Goal: Transaction & Acquisition: Obtain resource

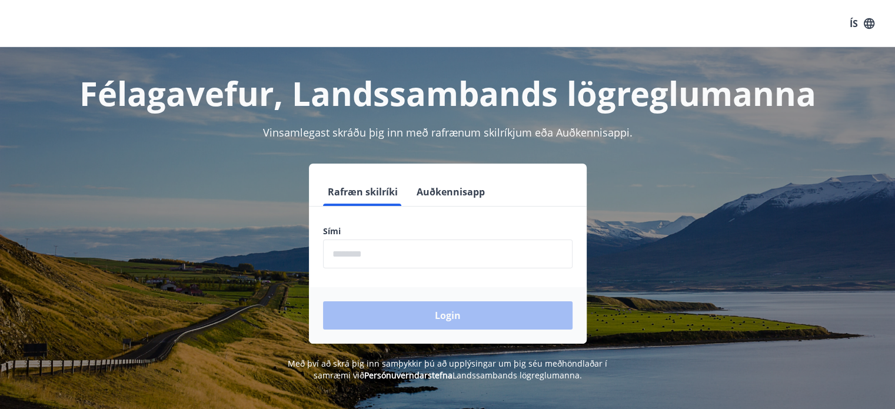
click at [475, 247] on input "phone" at bounding box center [447, 253] width 249 height 29
type input "********"
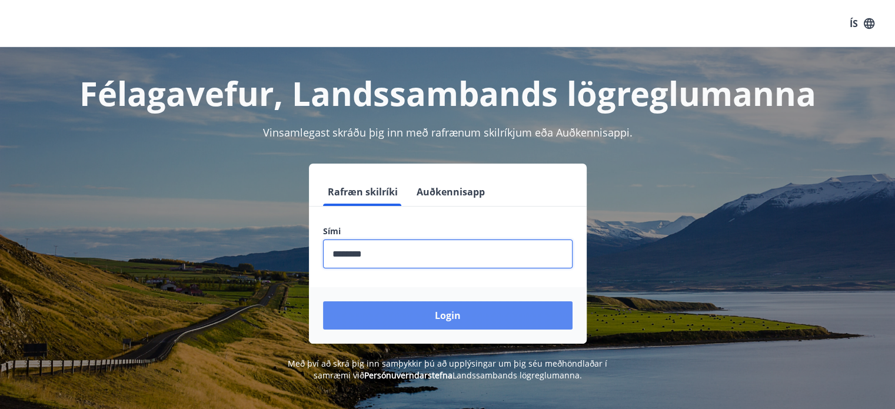
click at [443, 309] on button "Login" at bounding box center [447, 315] width 249 height 28
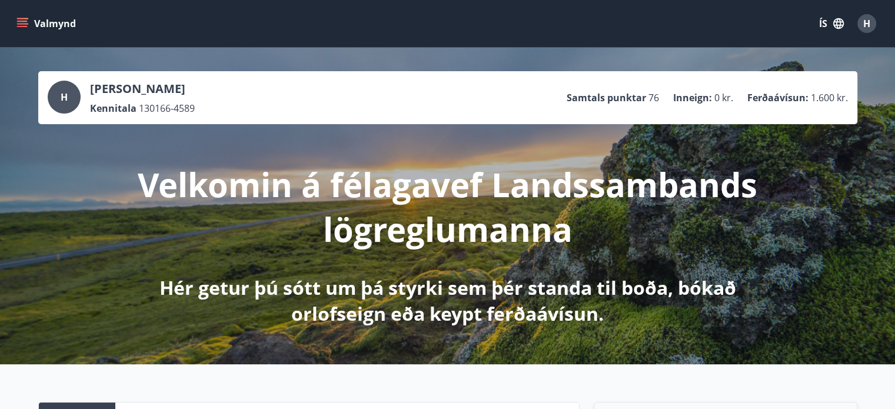
click at [19, 23] on icon "menu" at bounding box center [22, 24] width 12 height 12
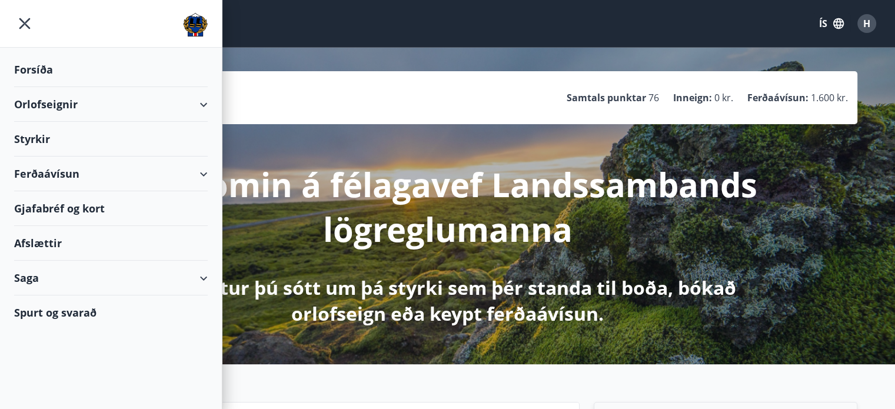
click at [202, 173] on div "Ferðaávísun" at bounding box center [111, 173] width 194 height 35
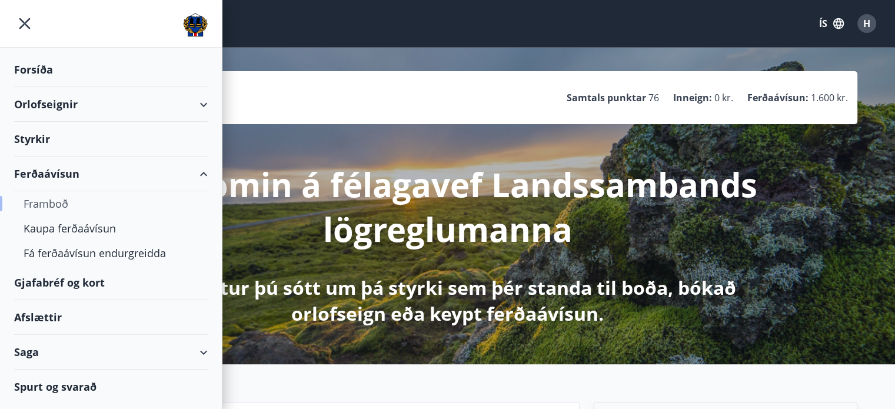
click at [51, 201] on div "Framboð" at bounding box center [111, 203] width 175 height 25
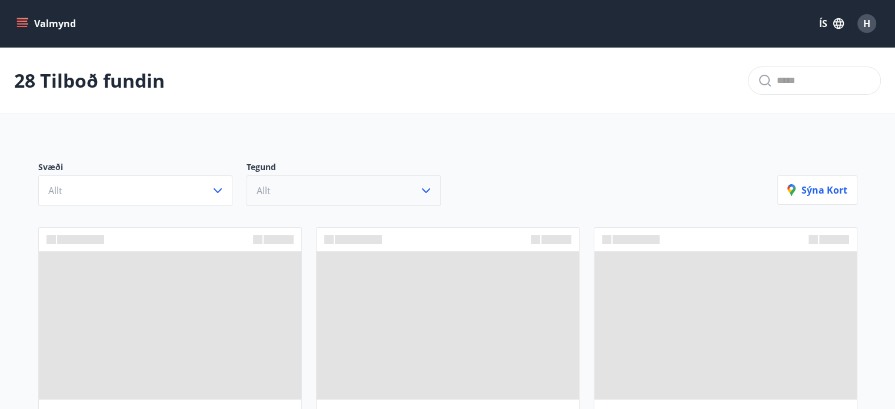
click at [377, 192] on button "Allt" at bounding box center [344, 190] width 194 height 31
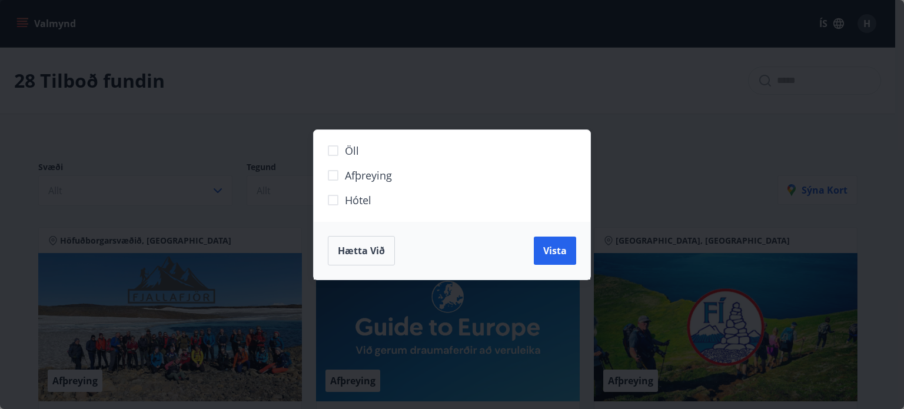
click at [372, 250] on span "Hætta við" at bounding box center [361, 250] width 47 height 13
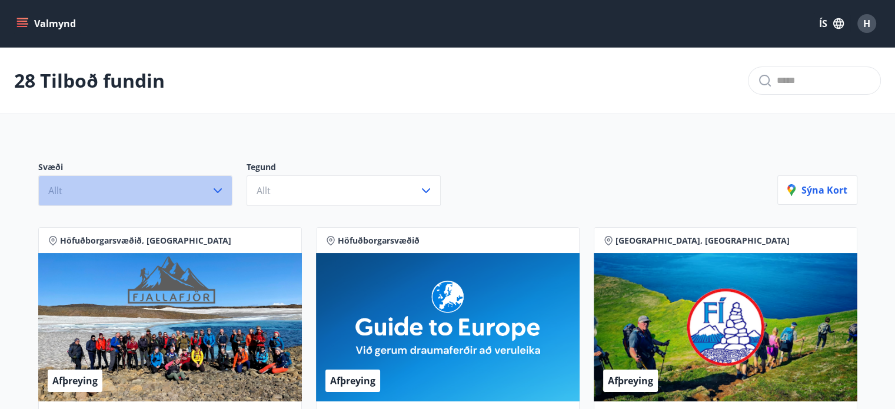
click at [216, 189] on icon "button" at bounding box center [218, 191] width 14 height 14
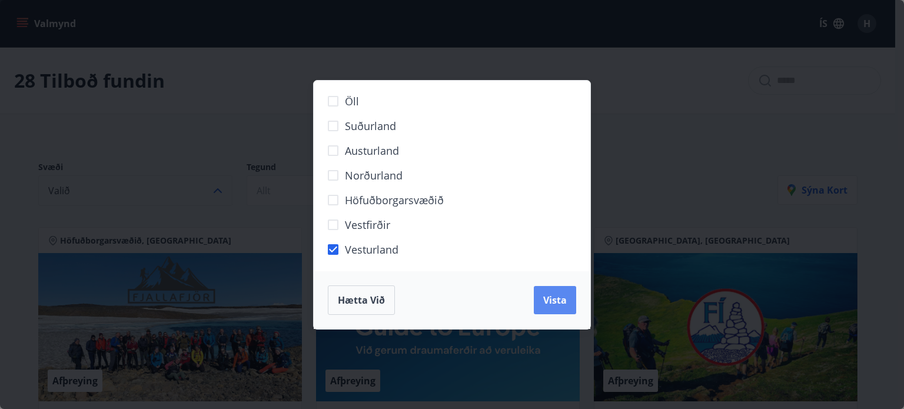
click at [562, 304] on span "Vista" at bounding box center [555, 300] width 24 height 13
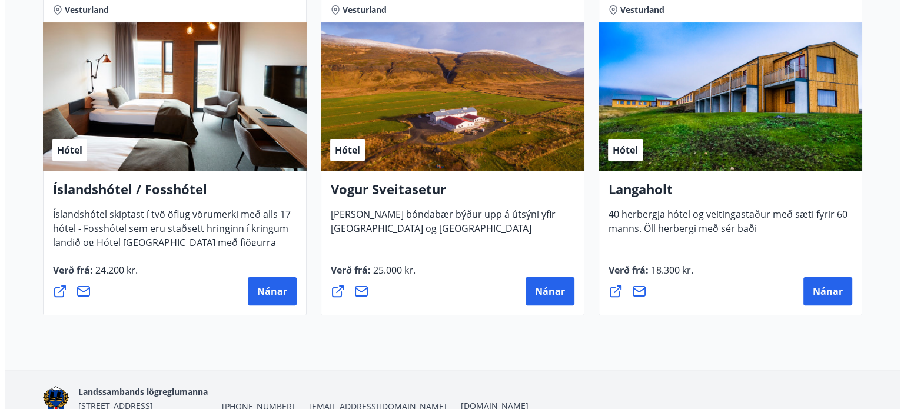
scroll to position [205, 0]
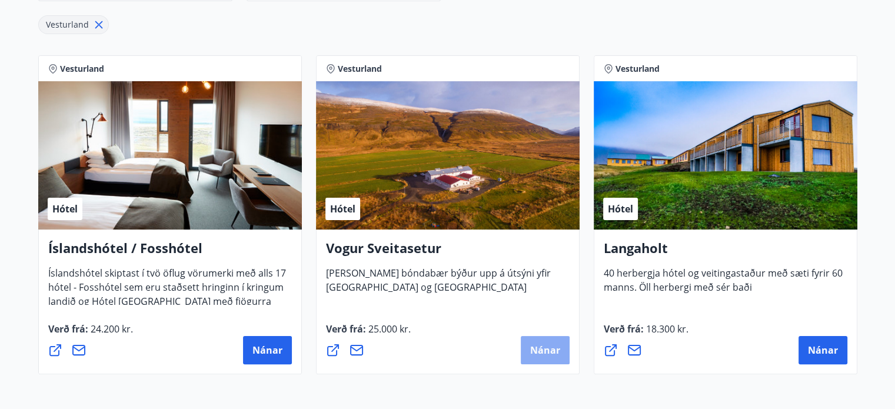
click at [532, 348] on span "Nánar" at bounding box center [545, 350] width 30 height 13
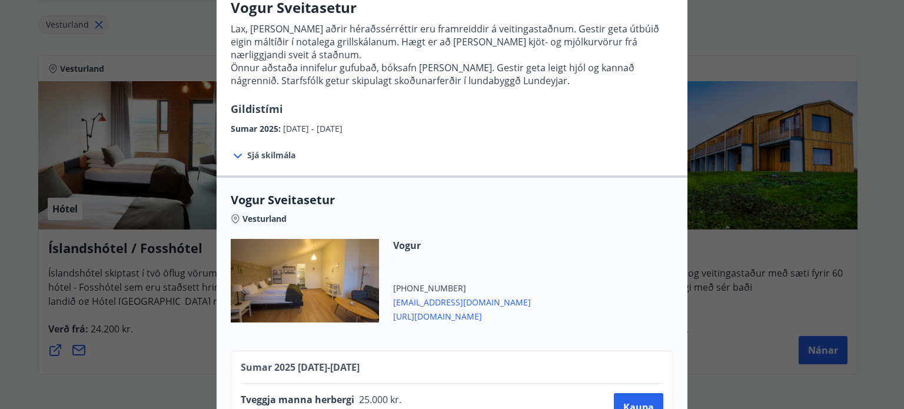
scroll to position [0, 0]
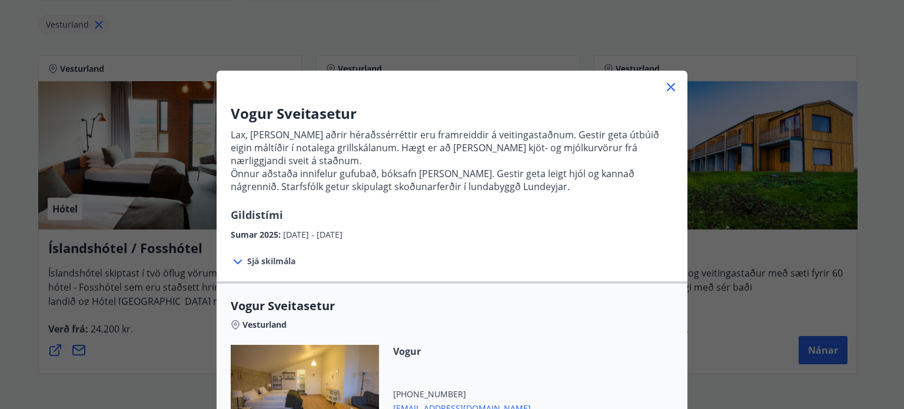
click at [664, 82] on icon at bounding box center [671, 87] width 14 height 14
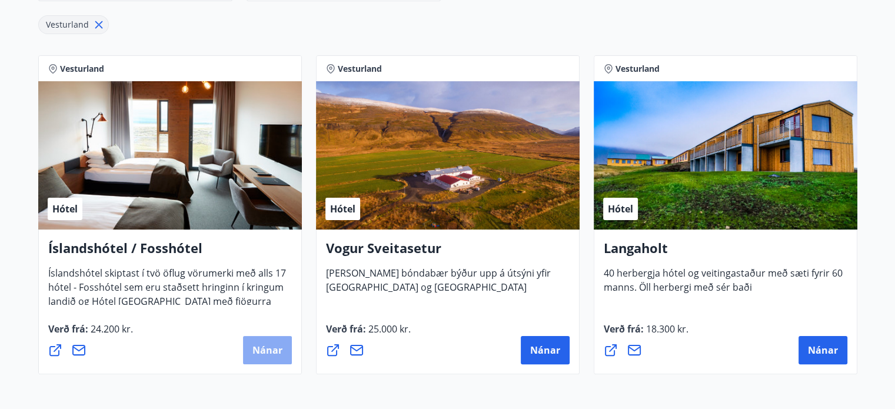
click at [271, 343] on button "Nánar" at bounding box center [267, 350] width 49 height 28
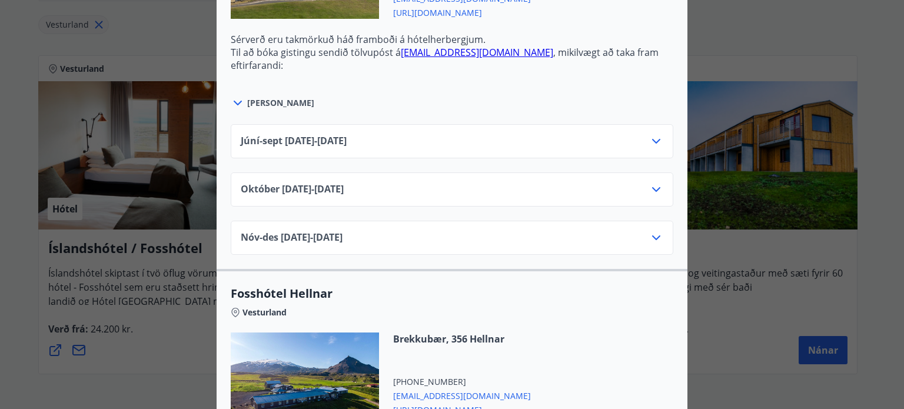
scroll to position [883, 0]
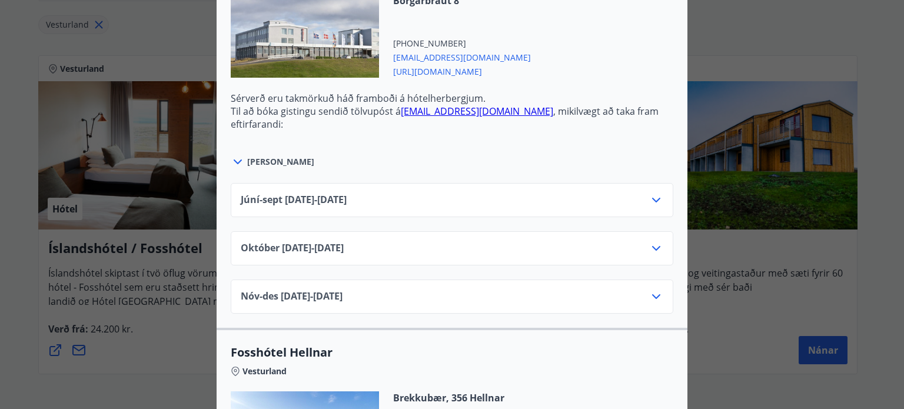
click at [654, 249] on icon at bounding box center [656, 248] width 14 height 14
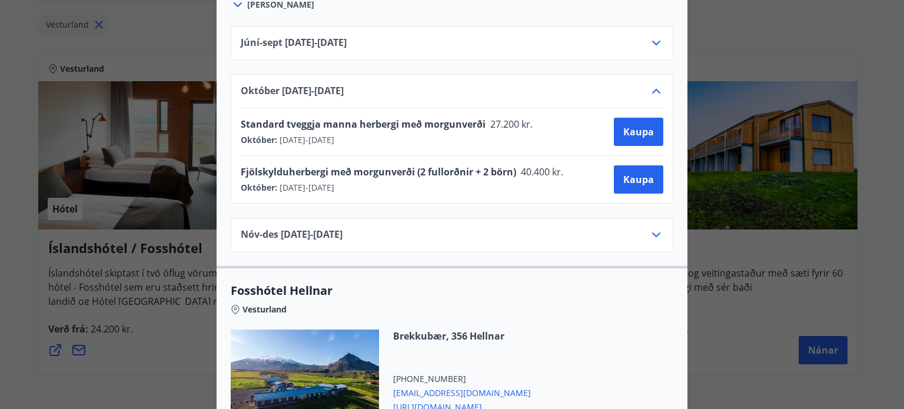
scroll to position [1059, 0]
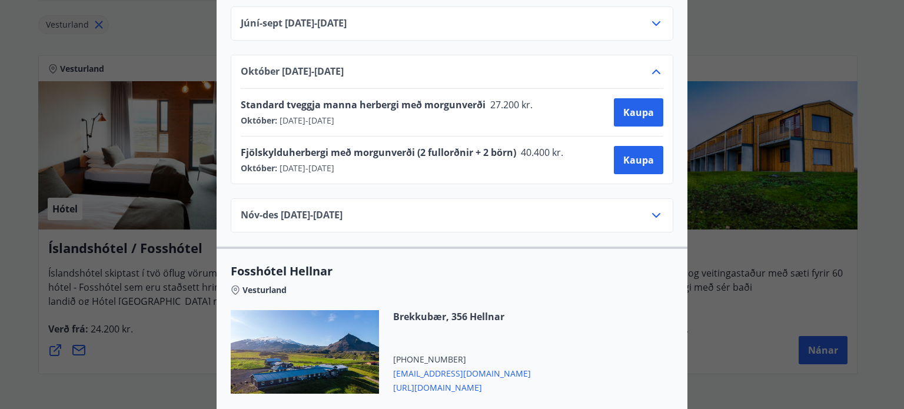
click at [631, 289] on div "Vesturland" at bounding box center [452, 287] width 442 height 16
click at [628, 289] on div "Vesturland" at bounding box center [452, 287] width 442 height 16
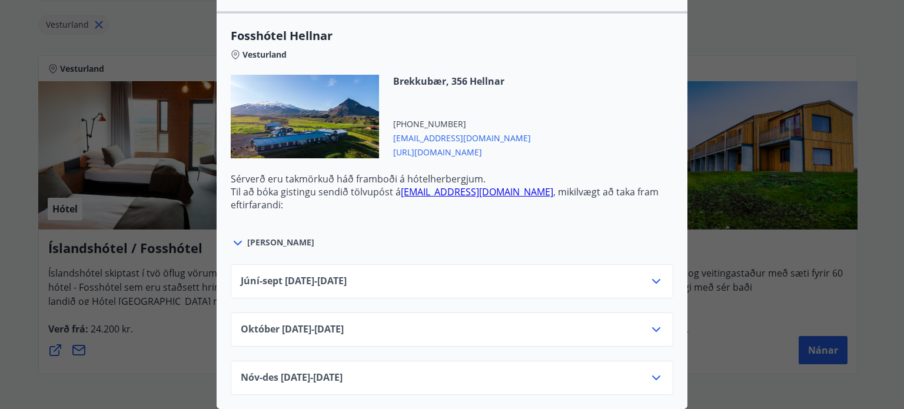
scroll to position [1300, 0]
click at [649, 322] on icon at bounding box center [656, 329] width 14 height 14
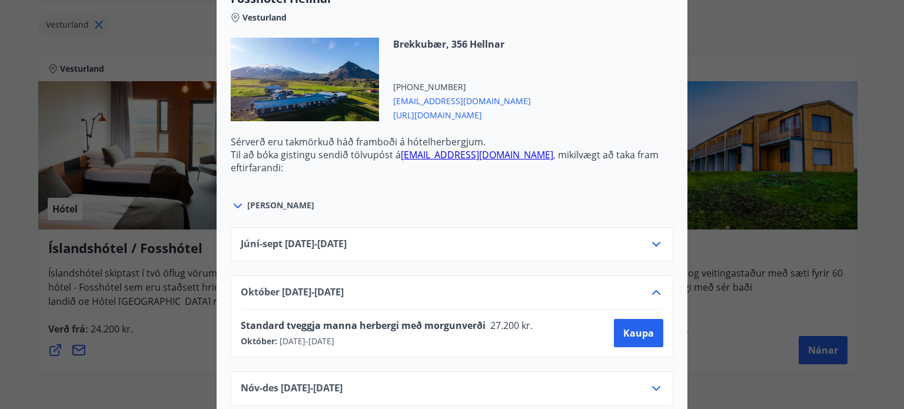
scroll to position [1347, 0]
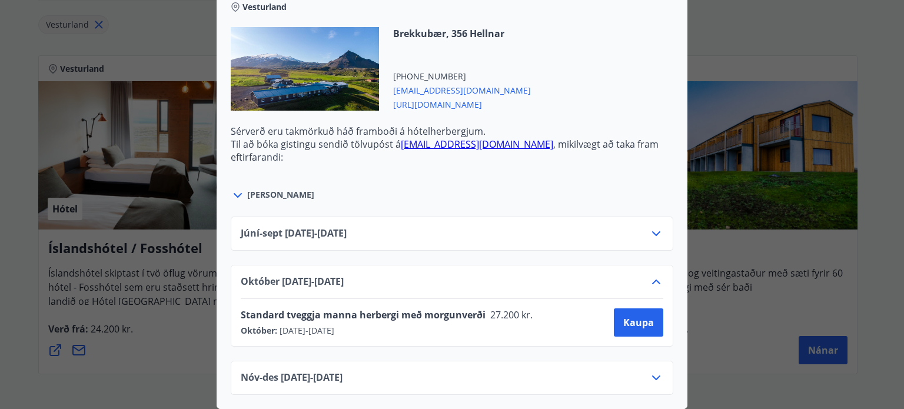
click at [654, 279] on icon at bounding box center [656, 281] width 8 height 5
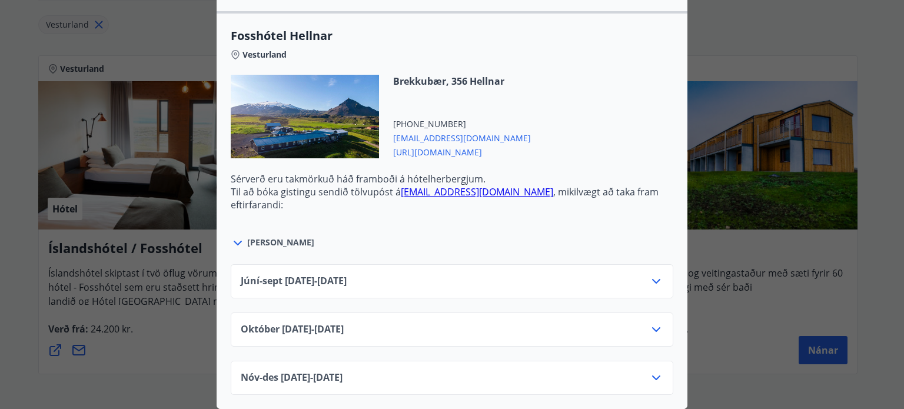
scroll to position [1300, 0]
click at [654, 274] on icon at bounding box center [656, 281] width 14 height 14
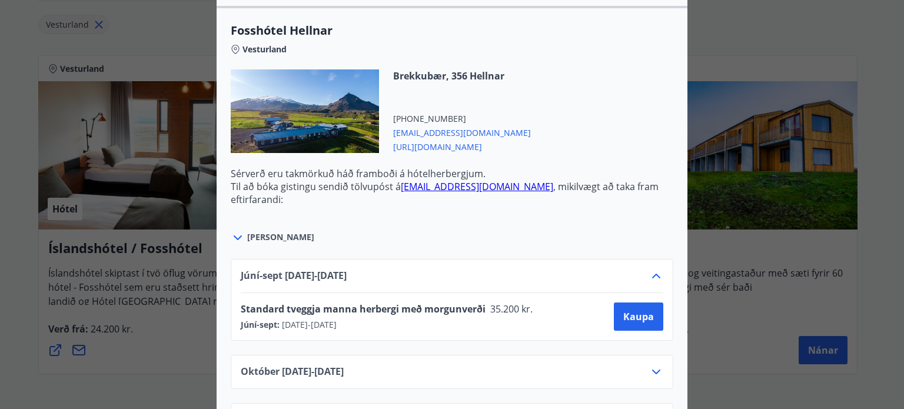
scroll to position [1347, 0]
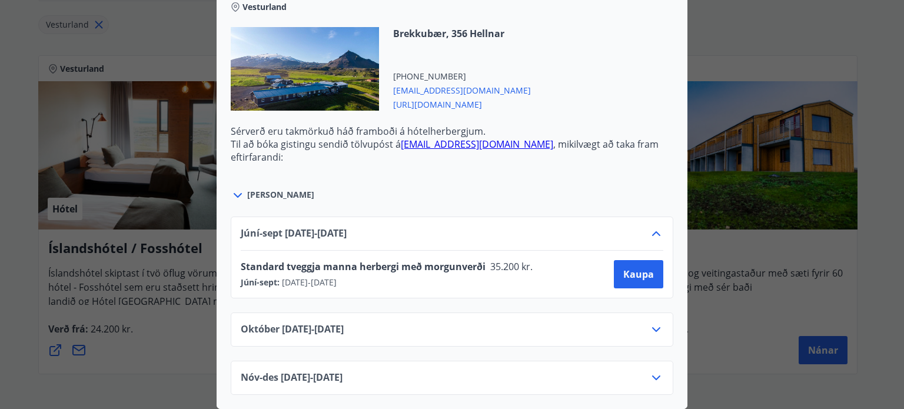
click at [654, 227] on icon at bounding box center [656, 234] width 14 height 14
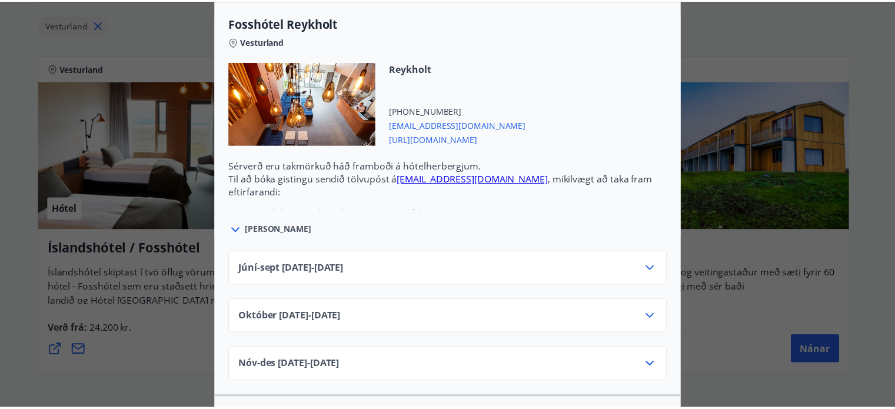
scroll to position [182, 0]
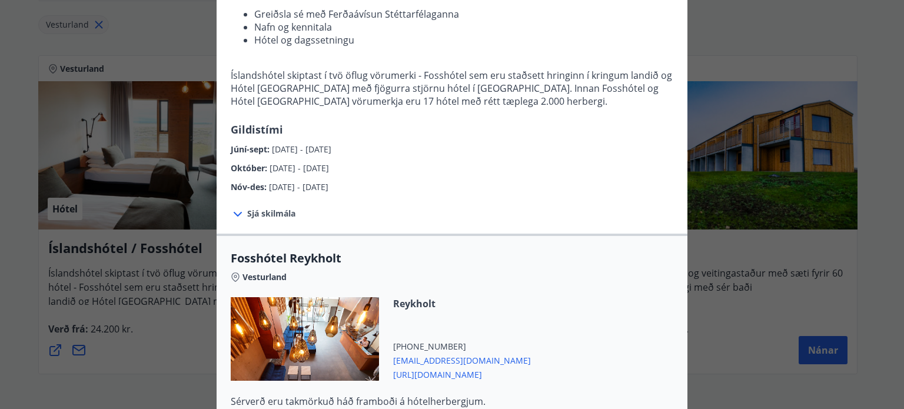
click at [761, 39] on div "Íslandshótel / Fosshótel Ekki er hægt að nýta Ferðaávísun fyrir bókanir sem eru…" at bounding box center [452, 22] width 904 height 409
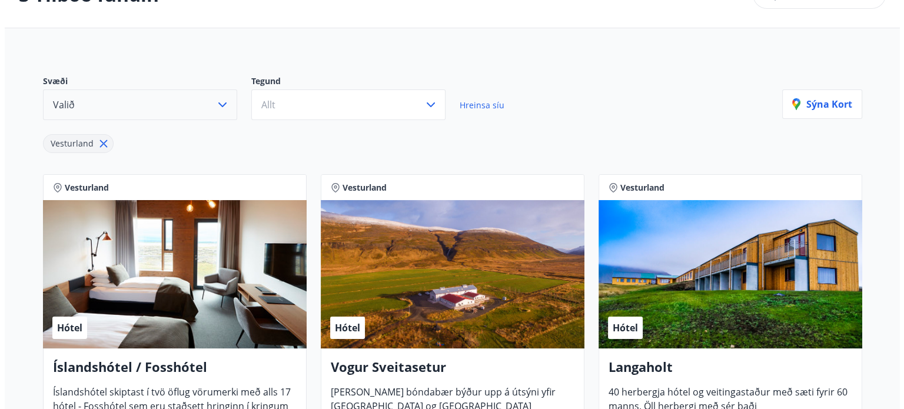
scroll to position [0, 0]
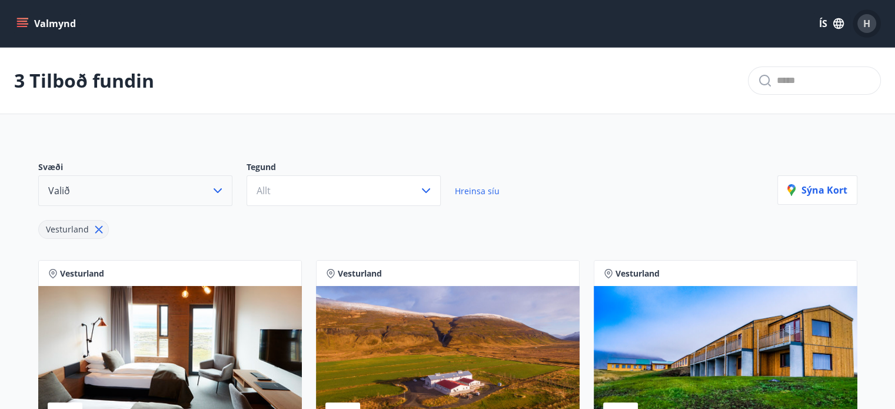
click at [861, 28] on div "H" at bounding box center [866, 23] width 19 height 19
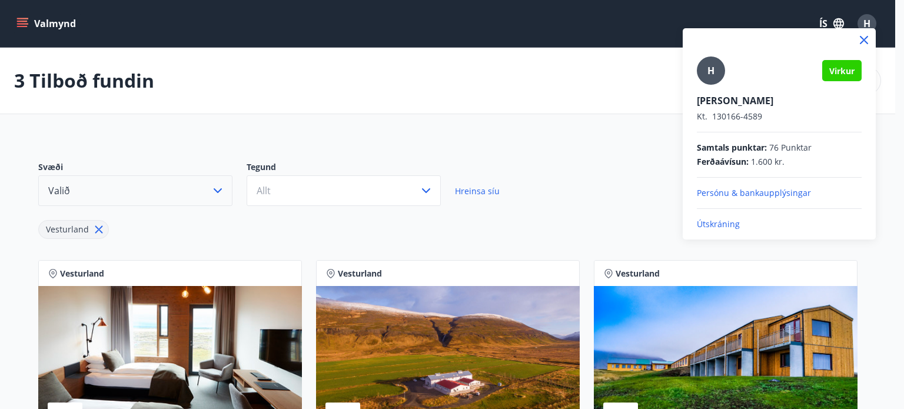
click at [725, 221] on p "Útskráning" at bounding box center [779, 224] width 165 height 12
